Goal: Transaction & Acquisition: Subscribe to service/newsletter

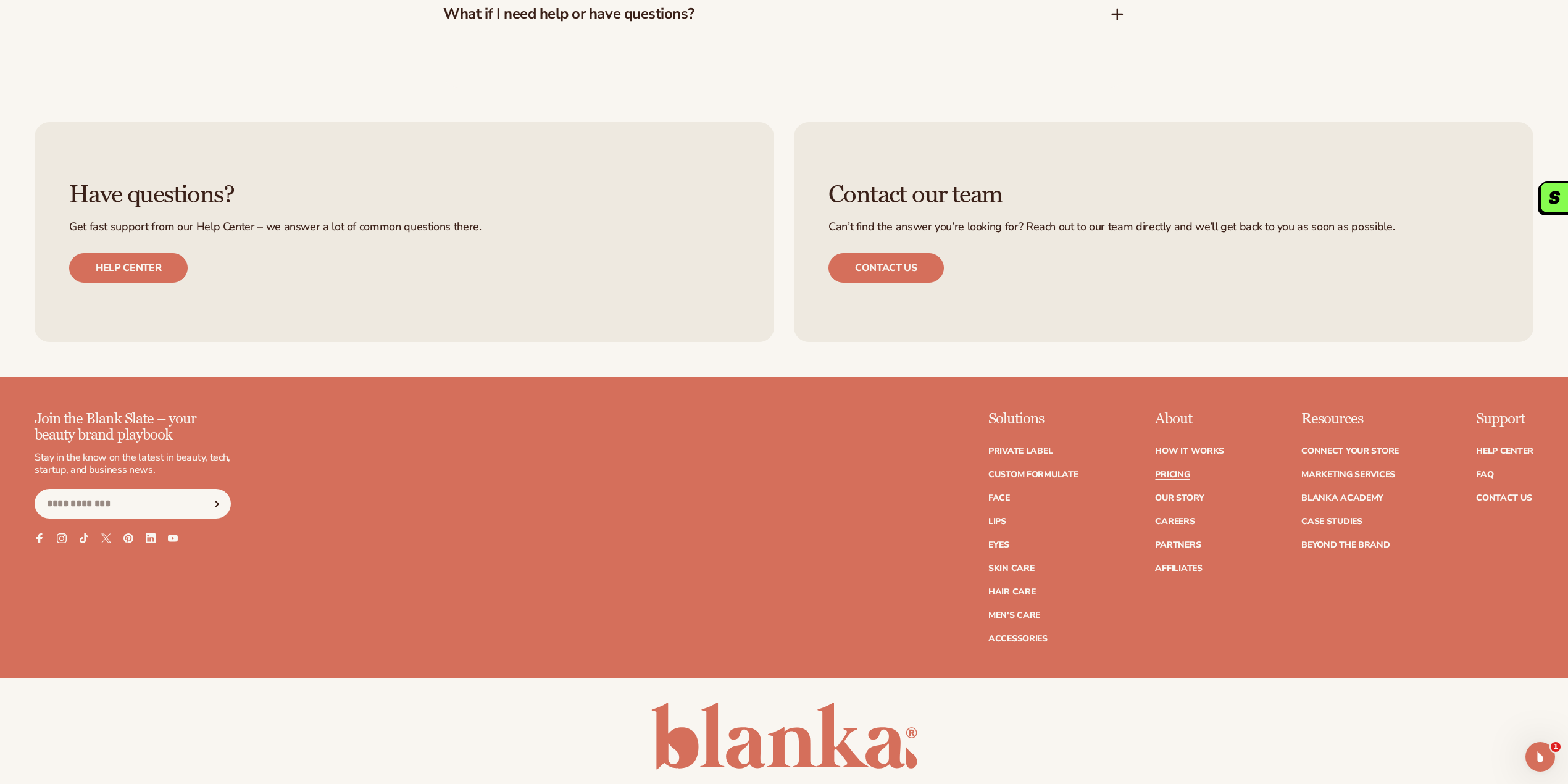
scroll to position [2860, 0]
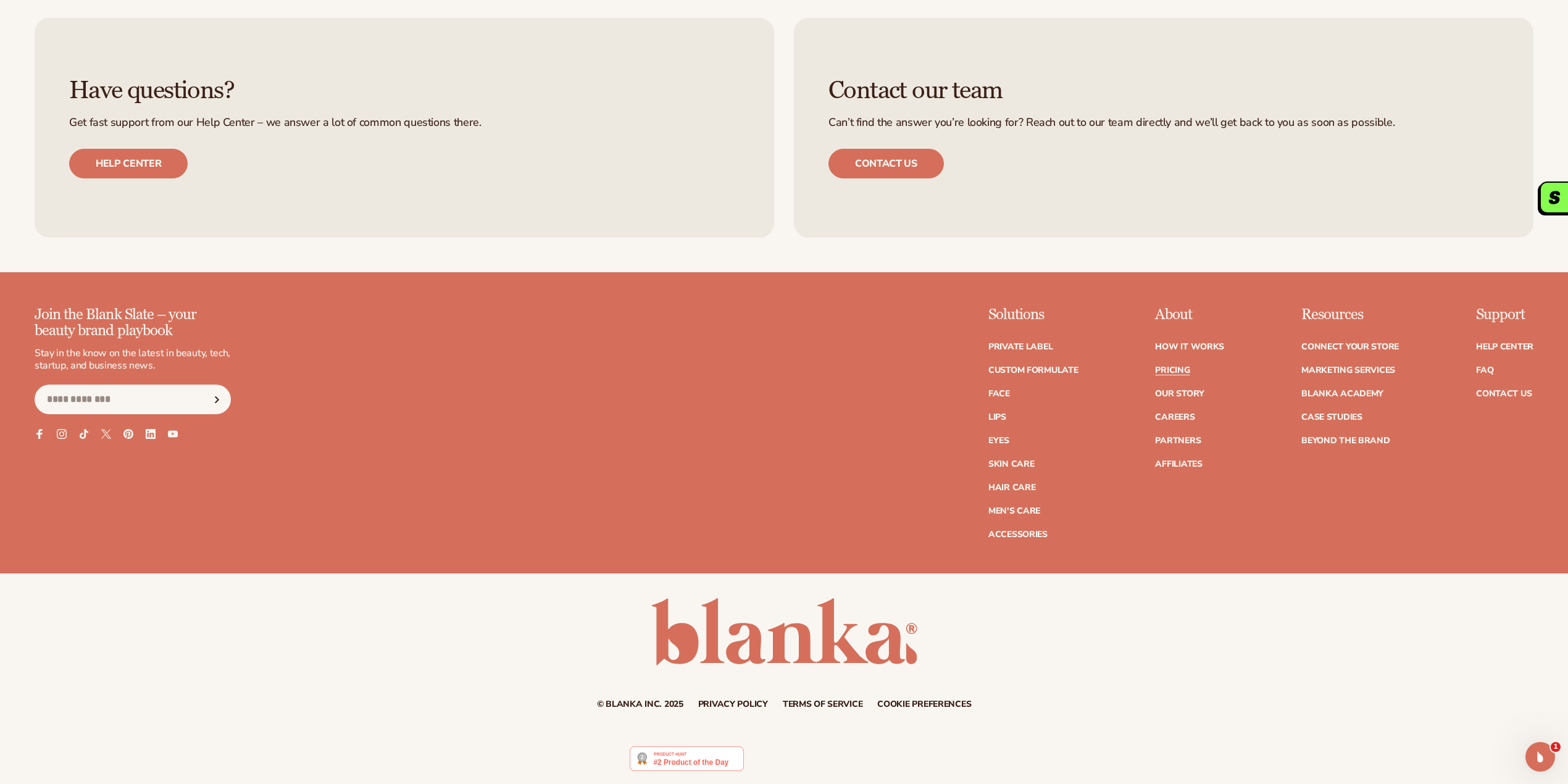
drag, startPoint x: 174, startPoint y: 395, endPoint x: 193, endPoint y: 399, distance: 19.4
click at [174, 395] on input "Email" at bounding box center [132, 399] width 196 height 29
click at [220, 401] on icon "Subscribe" at bounding box center [217, 400] width 15 height 7
drag, startPoint x: 184, startPoint y: 401, endPoint x: 217, endPoint y: 413, distance: 35.1
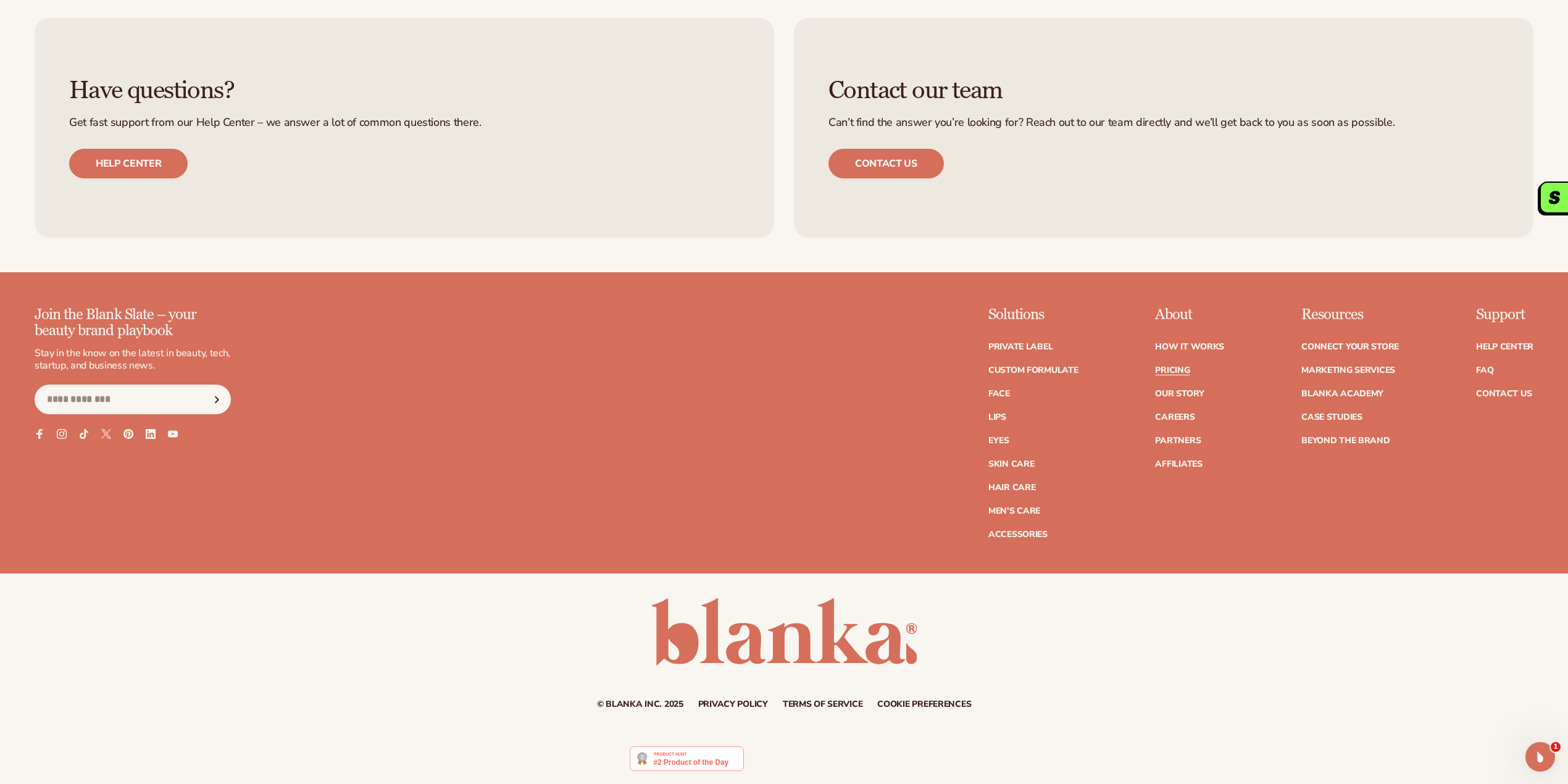
click at [184, 401] on input "Email" at bounding box center [132, 399] width 196 height 29
type input "**********"
click at [216, 393] on span "Subscribe" at bounding box center [217, 400] width 15 height 15
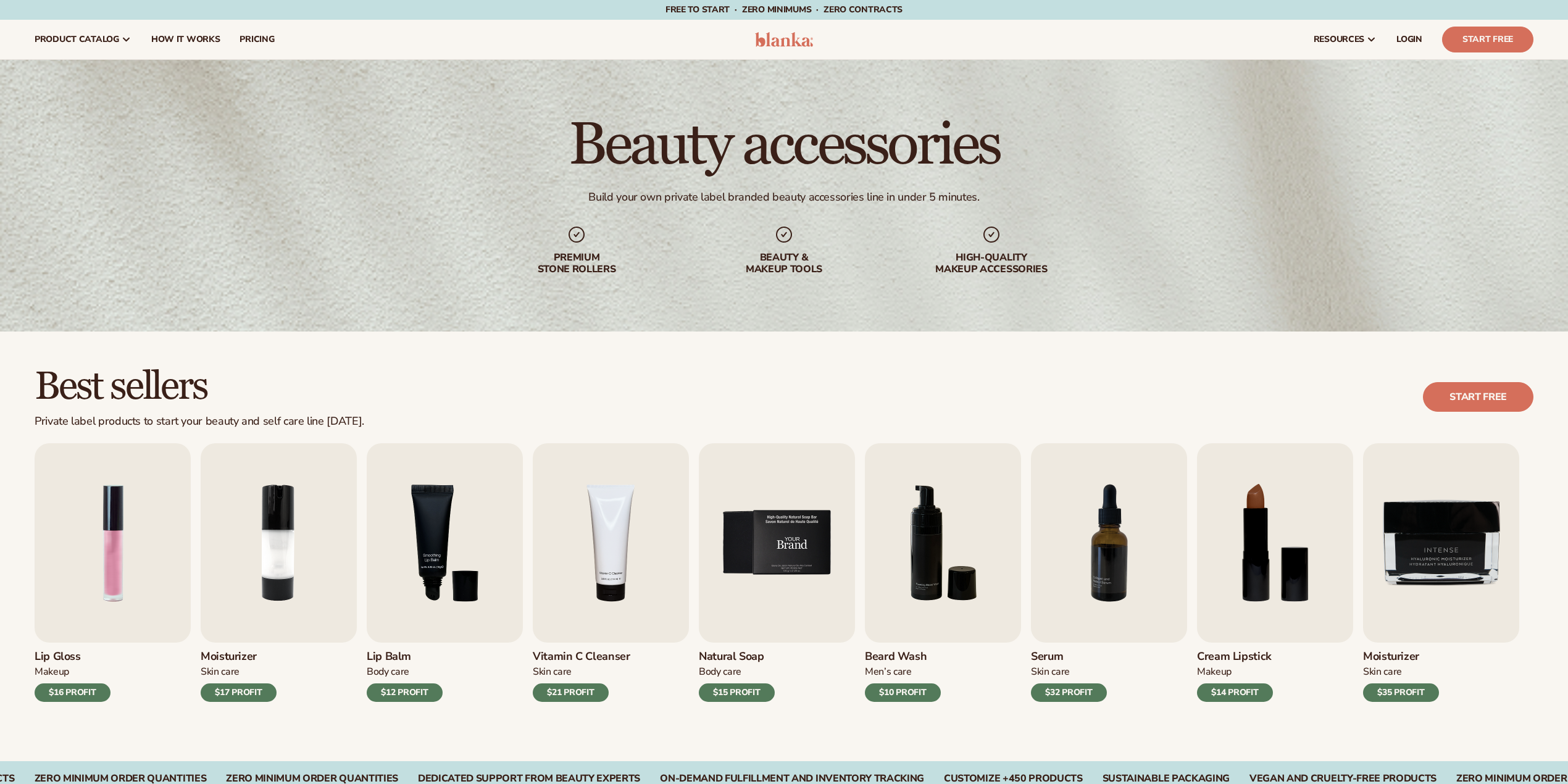
click at [805, 581] on img "5 / 9" at bounding box center [777, 543] width 156 height 199
click at [829, 566] on img "5 / 9" at bounding box center [777, 543] width 156 height 199
click at [750, 695] on div "$15 PROFIT" at bounding box center [737, 693] width 76 height 19
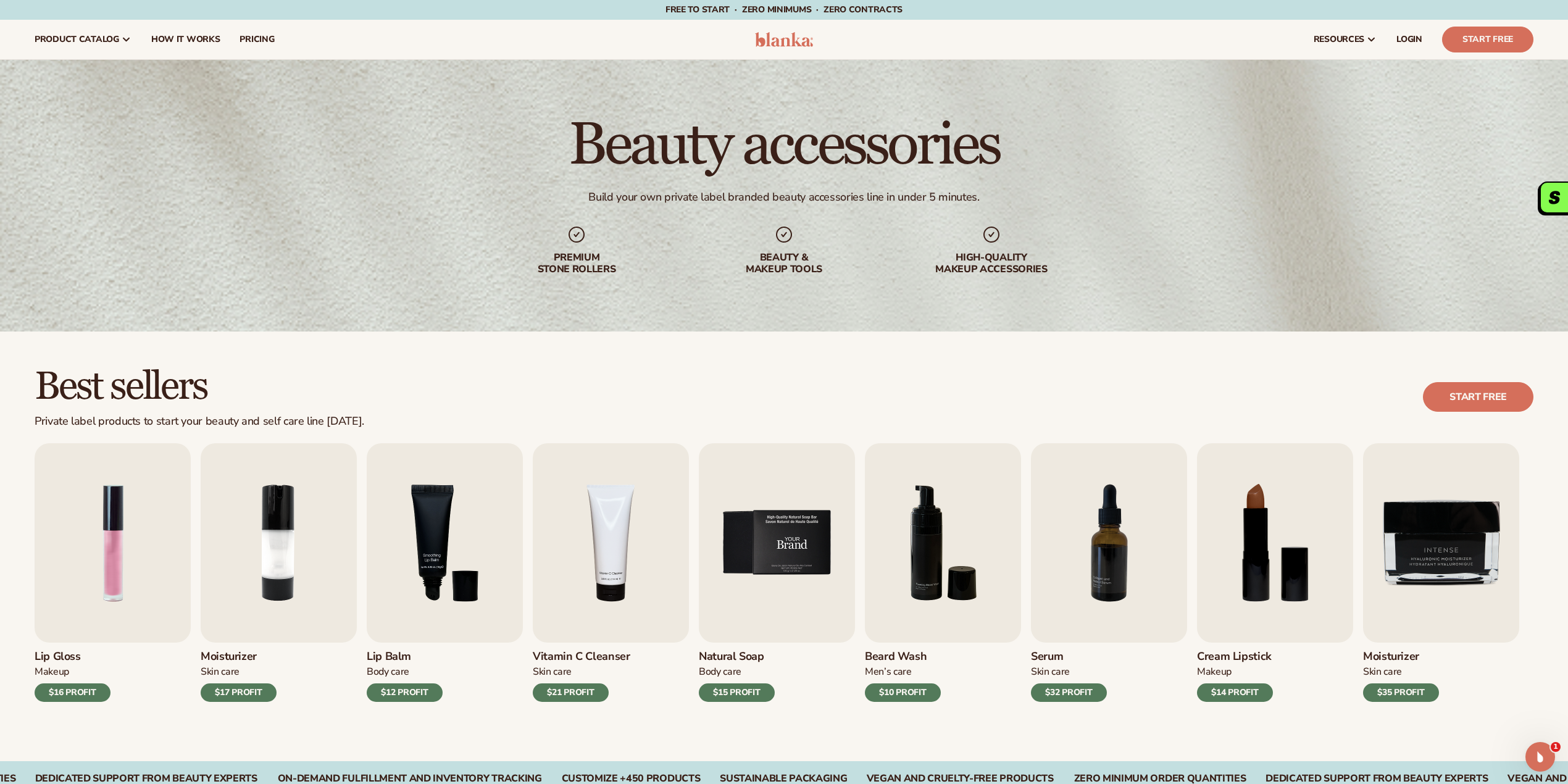
click at [765, 615] on img "5 / 9" at bounding box center [777, 543] width 156 height 199
click at [805, 546] on img "5 / 9" at bounding box center [777, 543] width 156 height 199
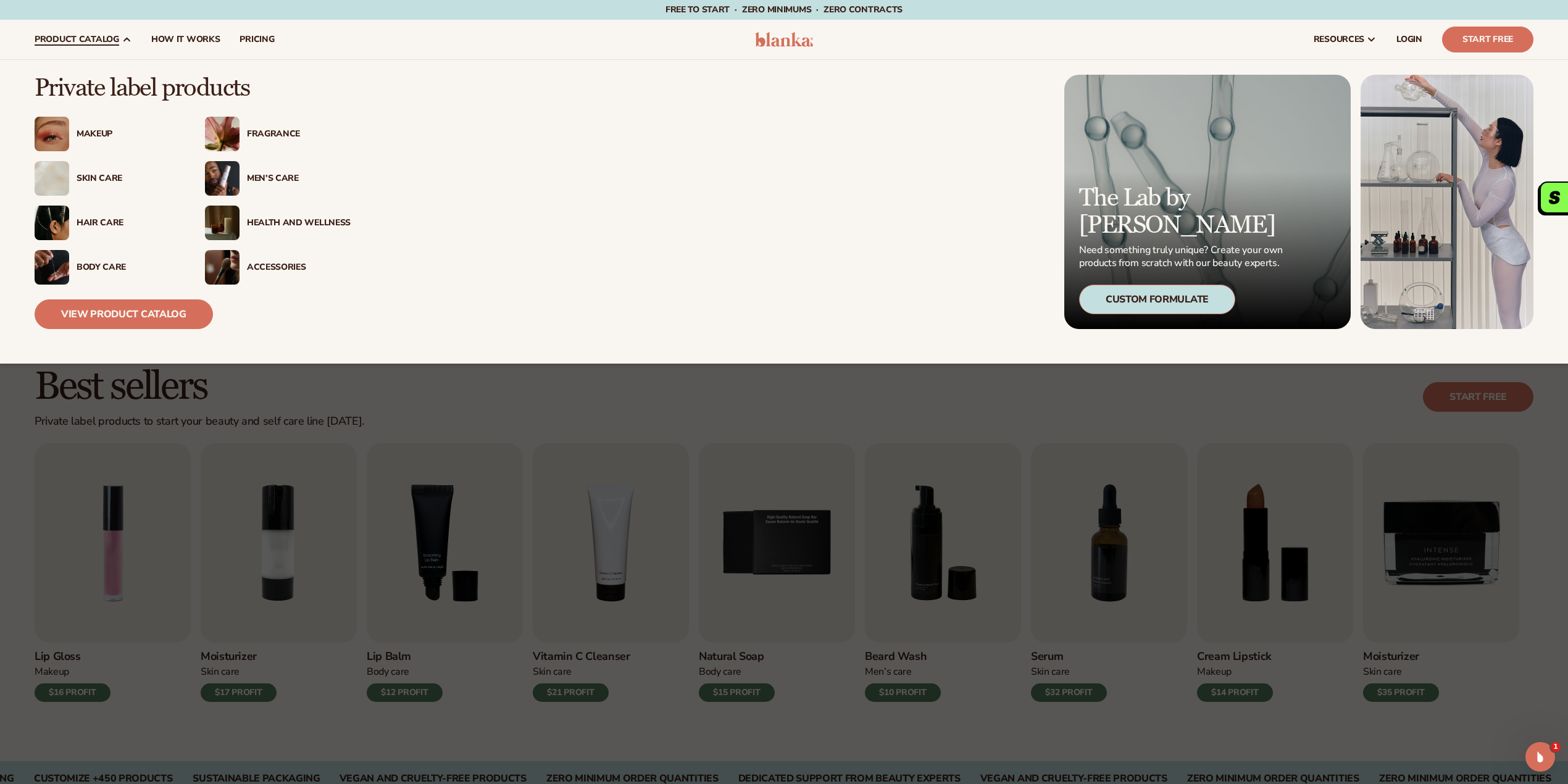
click at [89, 159] on div "Makeup Fragrance" at bounding box center [193, 200] width 316 height 168
click at [91, 134] on div "Makeup" at bounding box center [128, 134] width 104 height 10
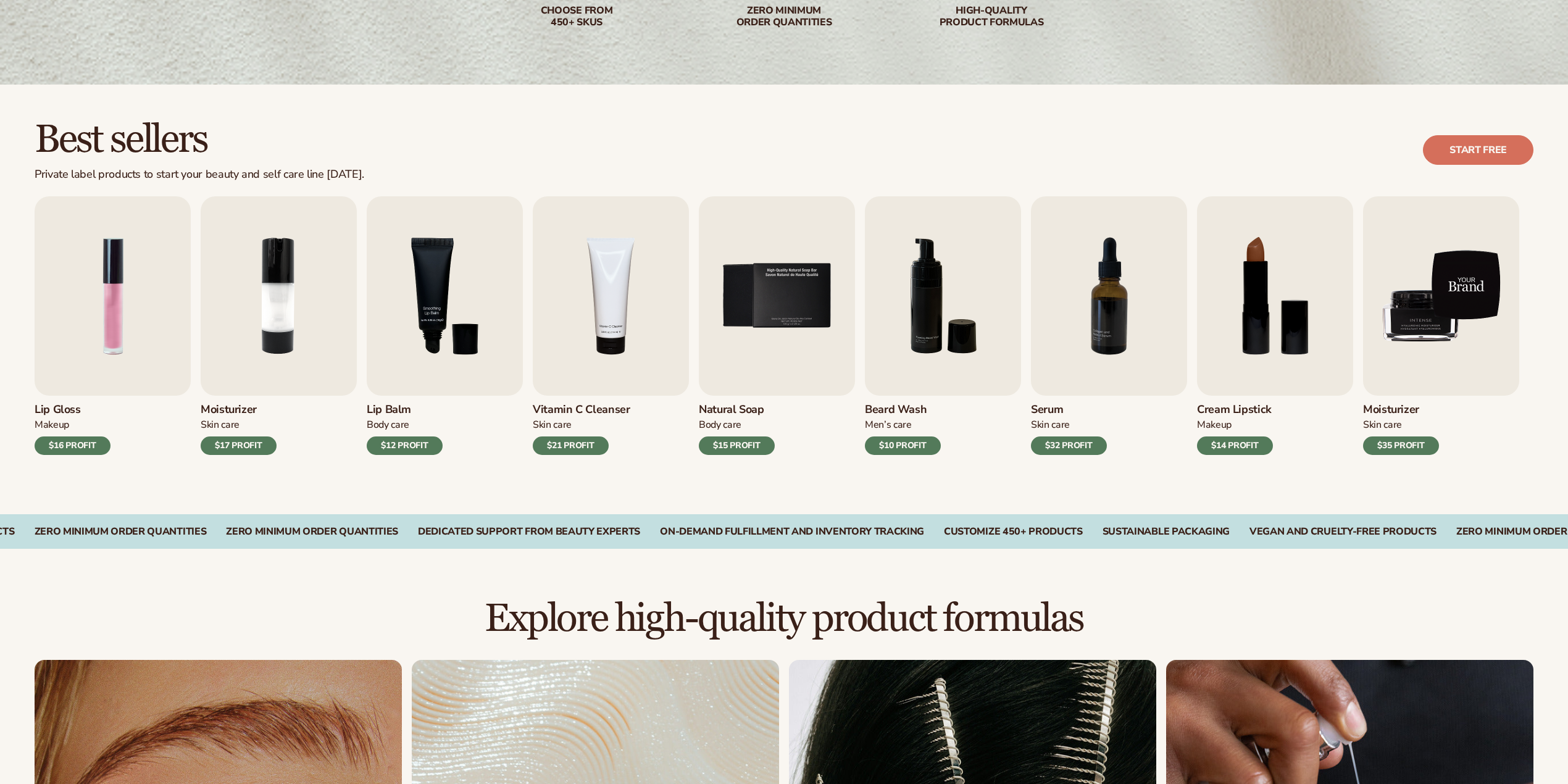
scroll to position [247, 0]
click at [1056, 336] on img "7 / 9" at bounding box center [1109, 296] width 156 height 199
click at [1100, 300] on img "7 / 9" at bounding box center [1109, 296] width 156 height 199
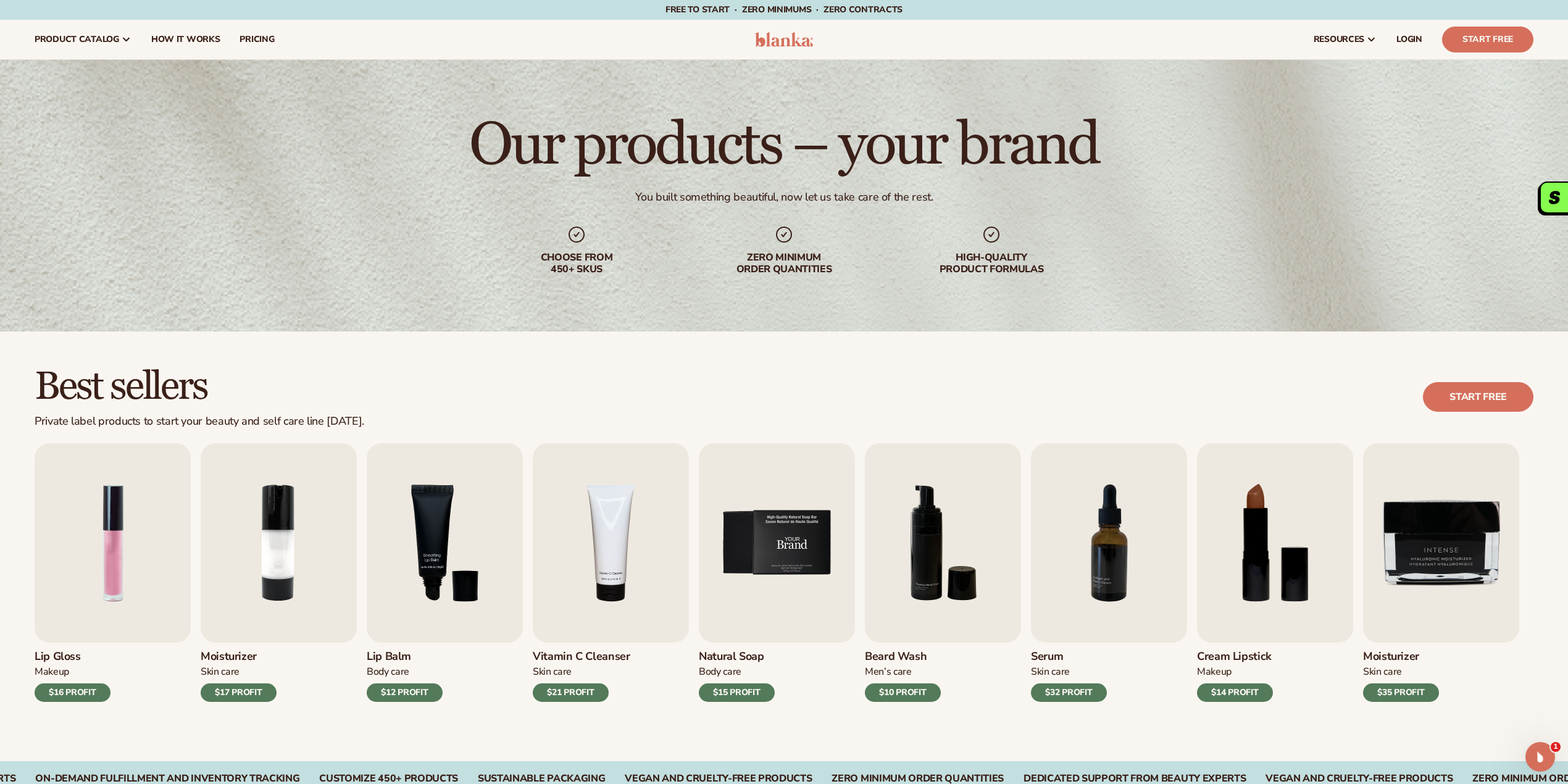
click at [759, 554] on img "5 / 9" at bounding box center [777, 543] width 156 height 199
click at [787, 533] on img "5 / 9" at bounding box center [777, 543] width 156 height 199
click at [738, 695] on div "$15 PROFIT" at bounding box center [737, 693] width 76 height 19
click at [1492, 398] on link "Start free" at bounding box center [1478, 396] width 111 height 29
